Goal: Task Accomplishment & Management: Manage account settings

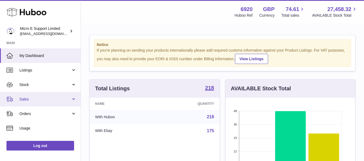
click at [46, 103] on link "Sales" at bounding box center [40, 99] width 81 height 15
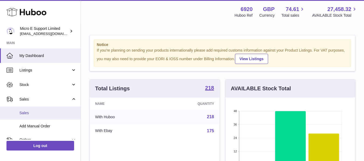
click at [28, 112] on span "Sales" at bounding box center [47, 113] width 57 height 5
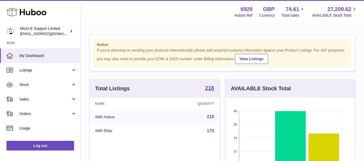
scroll to position [84, 130]
click at [153, 60] on div "If you're planning on sending your products internationally please add required…" at bounding box center [222, 56] width 251 height 16
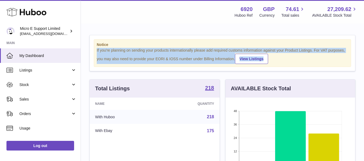
click at [153, 60] on div "If you're planning on sending your products internationally please add required…" at bounding box center [222, 56] width 251 height 16
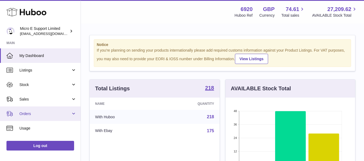
click at [54, 112] on span "Orders" at bounding box center [44, 114] width 51 height 5
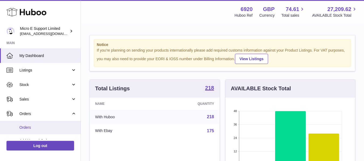
click at [24, 131] on link "Orders" at bounding box center [40, 127] width 81 height 13
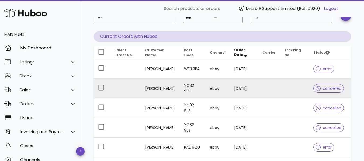
scroll to position [40, 0]
click at [101, 89] on div at bounding box center [101, 87] width 9 height 9
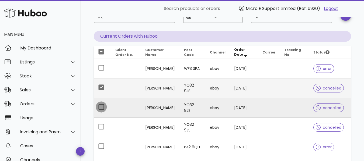
click at [100, 106] on div at bounding box center [101, 107] width 9 height 9
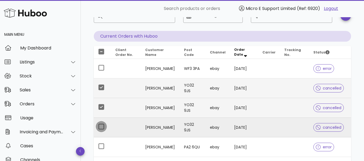
click at [101, 127] on div at bounding box center [101, 126] width 9 height 9
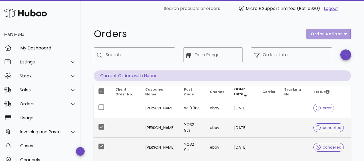
click at [347, 34] on icon "button" at bounding box center [345, 34] width 3 height 2
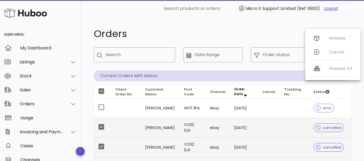
click at [267, 36] on h1 "Orders" at bounding box center [197, 34] width 206 height 10
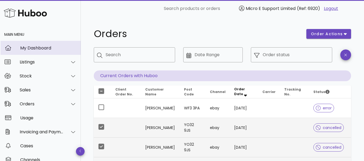
click at [49, 49] on div "My Dashboard" at bounding box center [48, 48] width 56 height 5
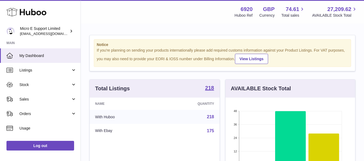
scroll to position [84, 130]
